Goal: Task Accomplishment & Management: Complete application form

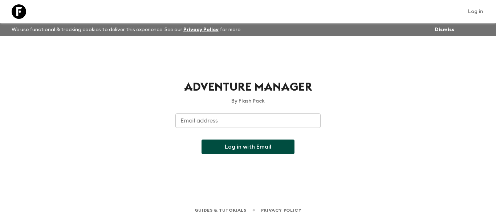
click at [356, 82] on div "Adventure Manager By Flash Pack Email address Email address ​ Log in with Email" at bounding box center [248, 108] width 464 height 144
click at [253, 58] on div "Adventure Manager By Flash Pack Email address Email address ​ Log in with Email" at bounding box center [248, 108] width 464 height 144
